Goal: Obtain resource: Download file/media

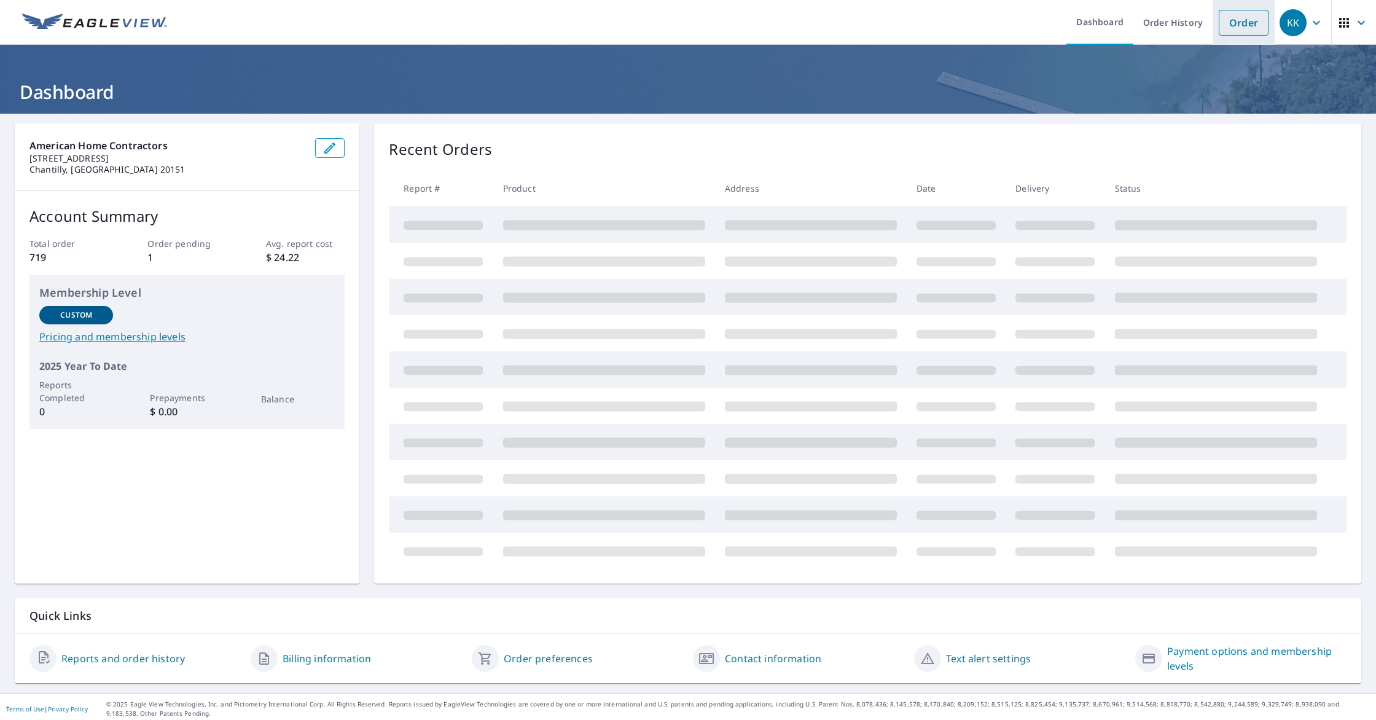
drag, startPoint x: 1239, startPoint y: 19, endPoint x: 1237, endPoint y: 37, distance: 18.0
click at [1239, 19] on link "Order" at bounding box center [1244, 23] width 50 height 26
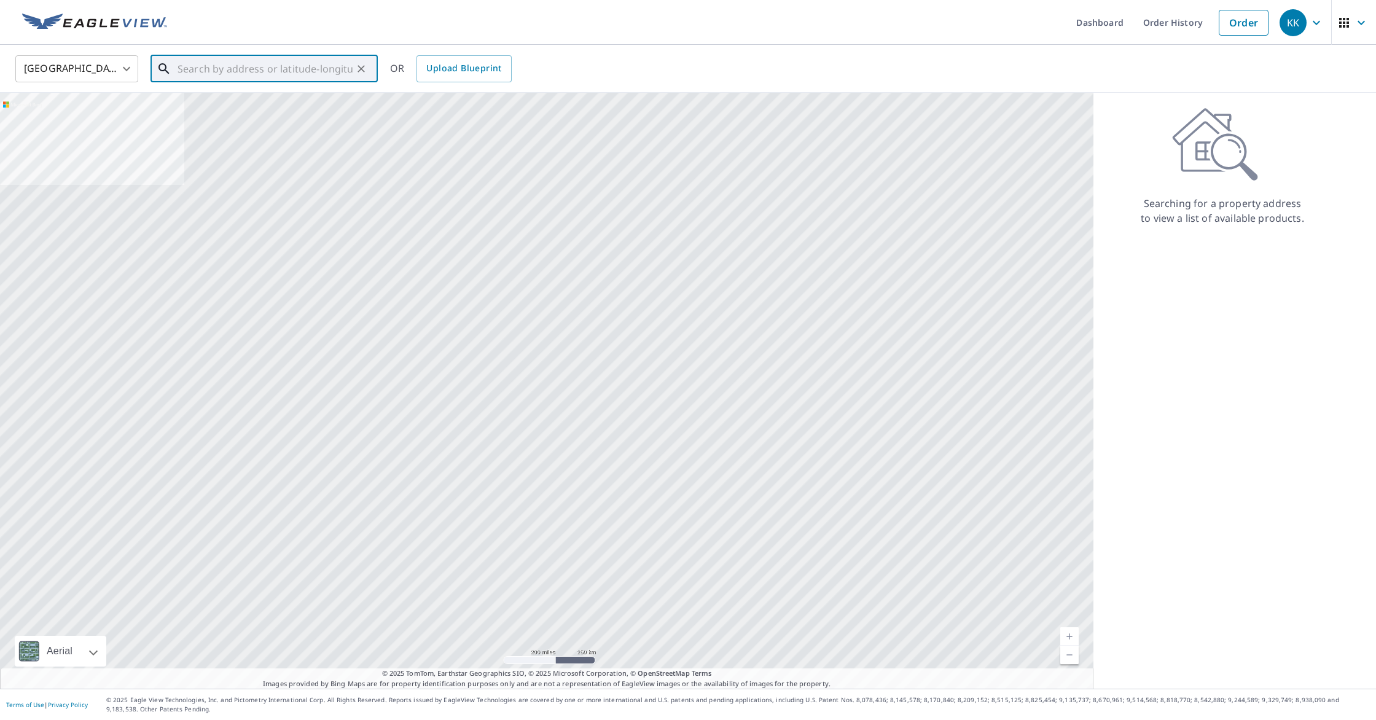
click at [251, 73] on input "text" at bounding box center [265, 69] width 175 height 34
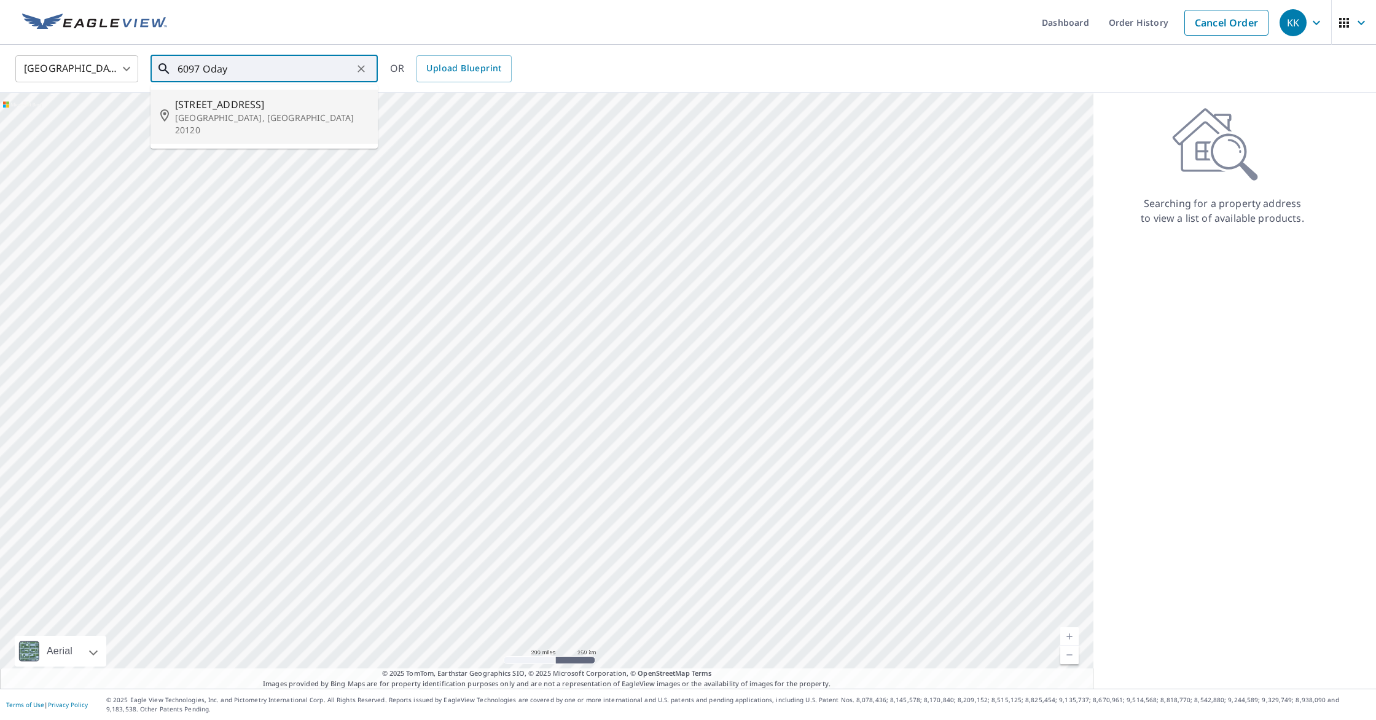
click at [194, 111] on span "[STREET_ADDRESS]" at bounding box center [271, 104] width 193 height 15
type input "[STREET_ADDRESS][PERSON_NAME]"
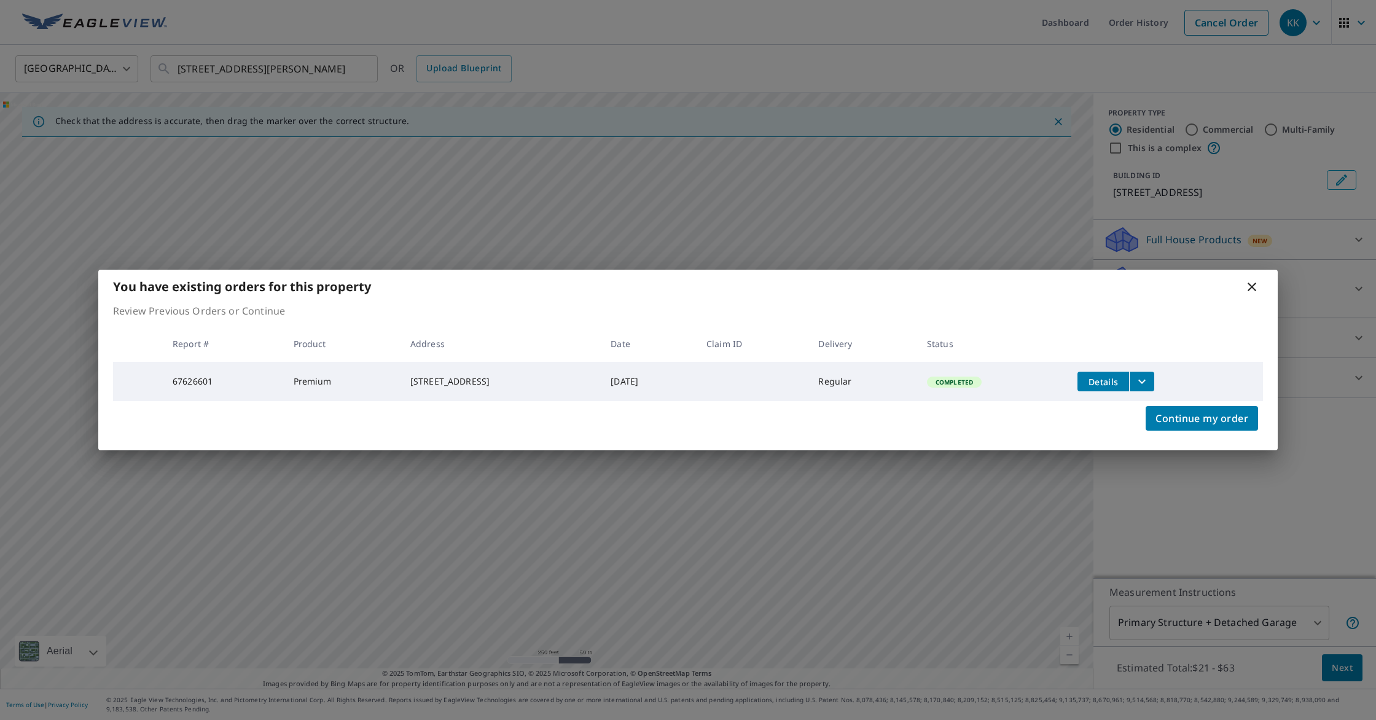
click at [1150, 383] on icon "filesDropdownBtn-67626601" at bounding box center [1142, 381] width 15 height 15
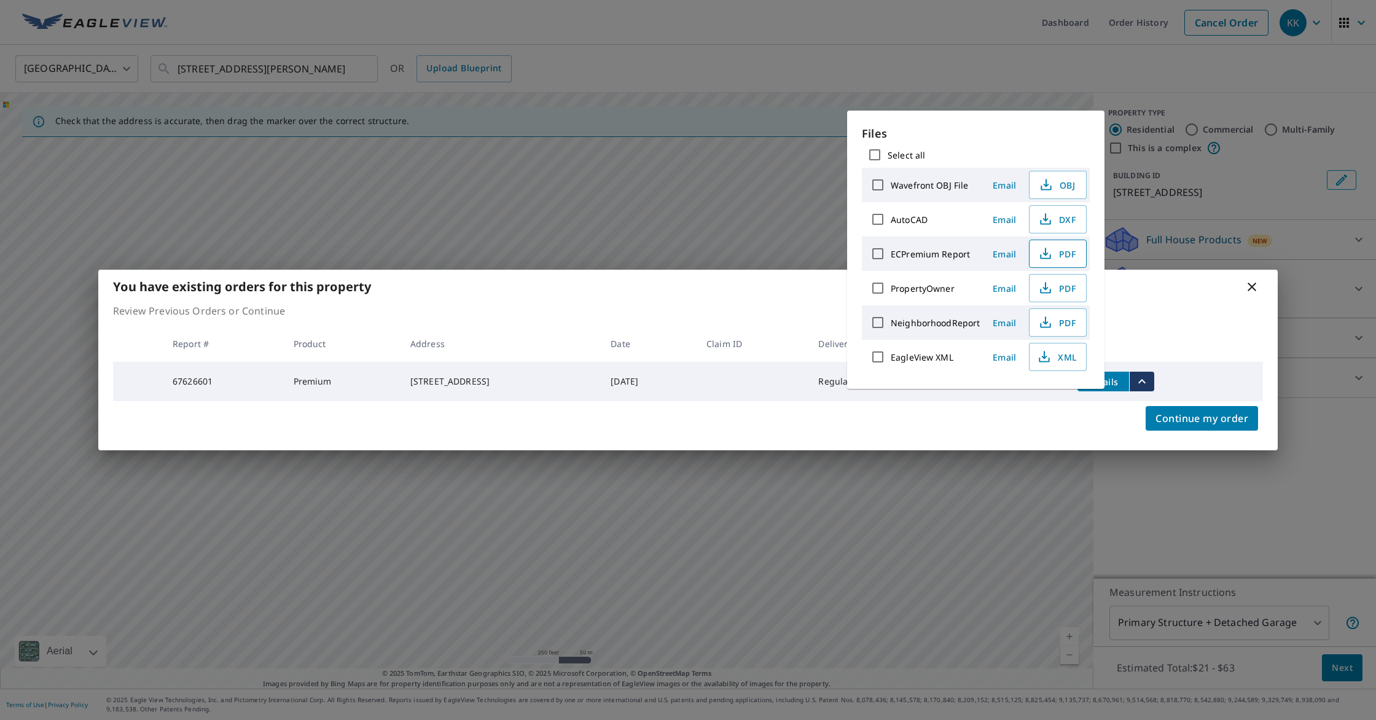
drag, startPoint x: 1072, startPoint y: 274, endPoint x: 1064, endPoint y: 262, distance: 15.0
click at [1069, 268] on div "Files Select all Wavefront OBJ File Email OBJ AutoCAD Email DXF ECPremium Repor…" at bounding box center [976, 249] width 228 height 249
click at [1057, 257] on span "PDF" at bounding box center [1056, 253] width 39 height 15
